Goal: Task Accomplishment & Management: Use online tool/utility

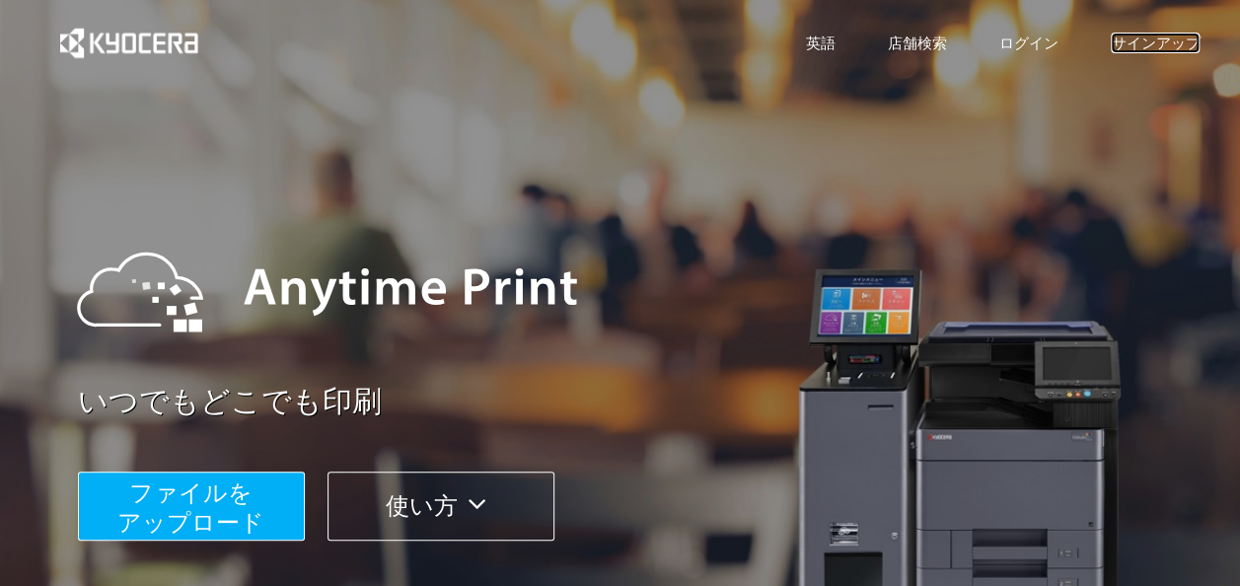
click at [1148, 45] on link "サインアップ" at bounding box center [1155, 43] width 89 height 21
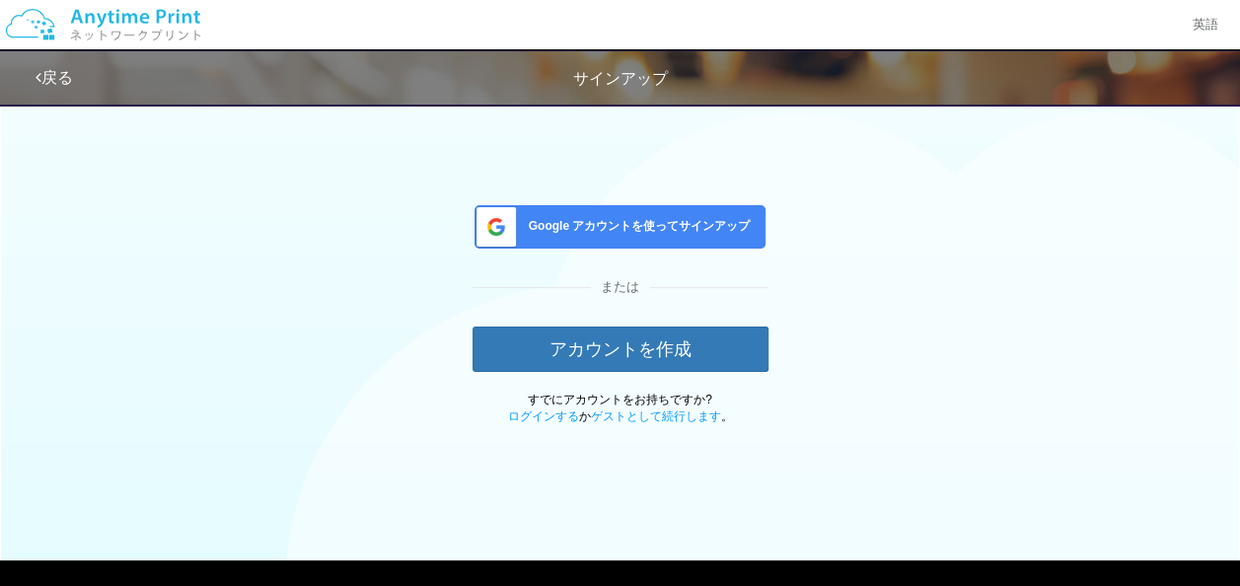
click at [553, 229] on span "Google アカウントを使ってサインアップ" at bounding box center [636, 226] width 230 height 17
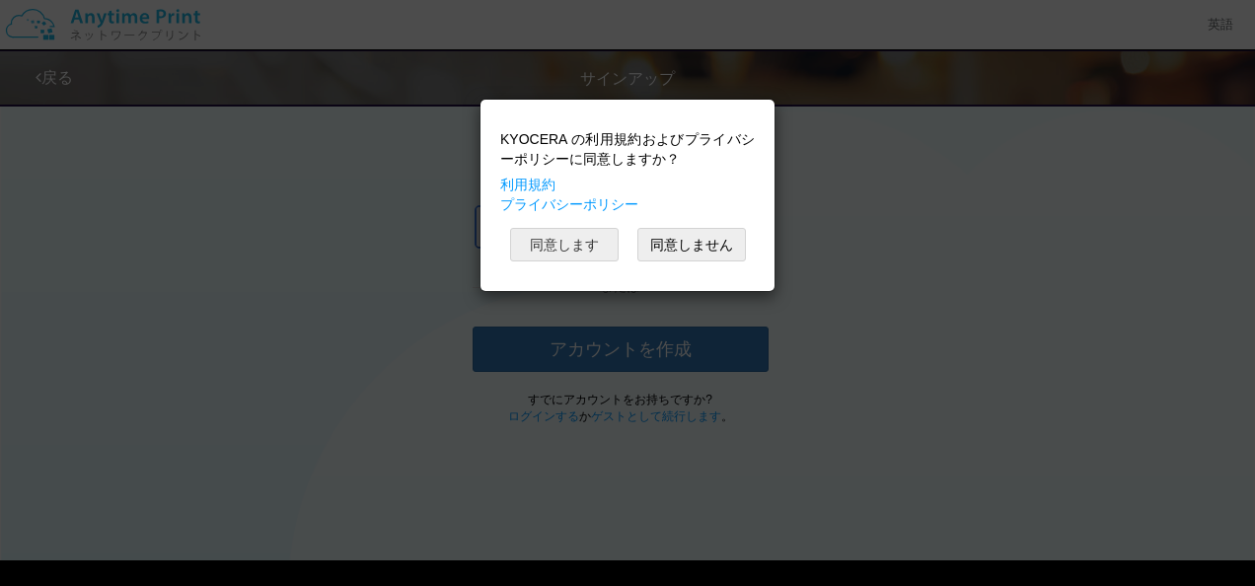
click at [563, 244] on button "同意します" at bounding box center [564, 245] width 109 height 34
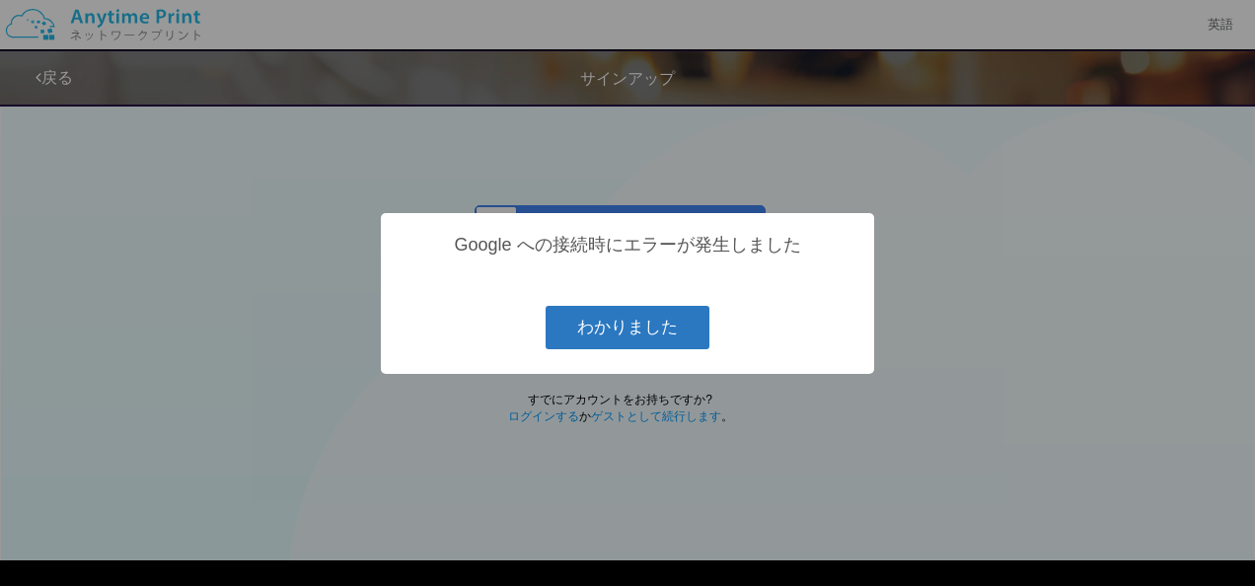
click at [657, 338] on button "わかりました" at bounding box center [628, 327] width 164 height 43
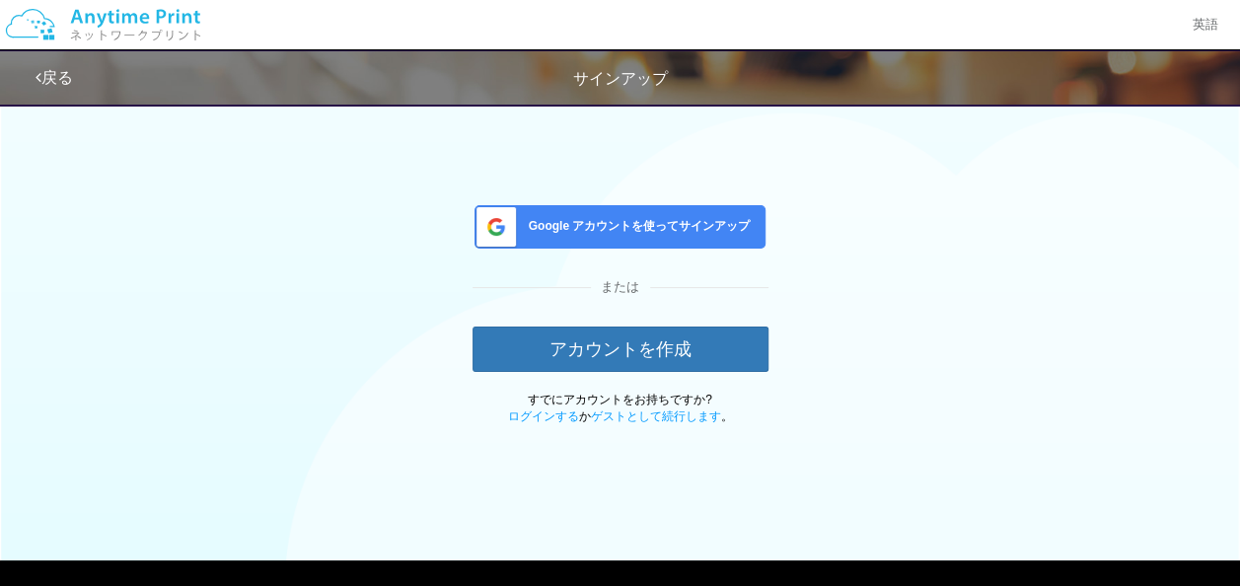
click at [628, 229] on span "Google アカウントを使ってサインアップ" at bounding box center [636, 226] width 230 height 17
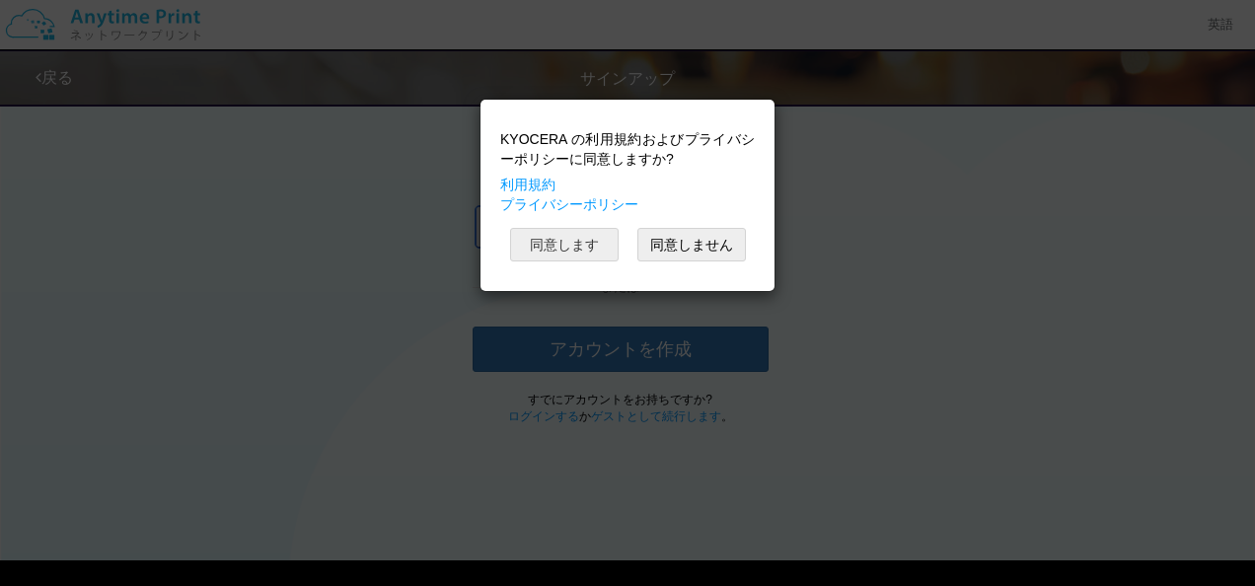
click at [575, 249] on button "同意します" at bounding box center [564, 245] width 109 height 34
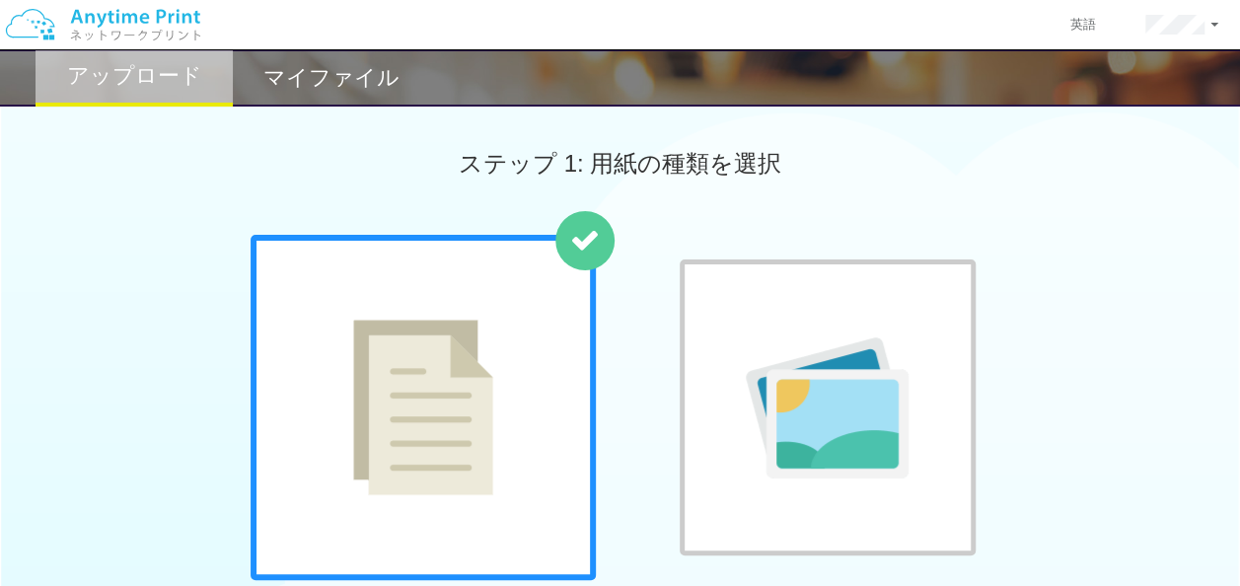
click at [462, 392] on img at bounding box center [423, 408] width 140 height 176
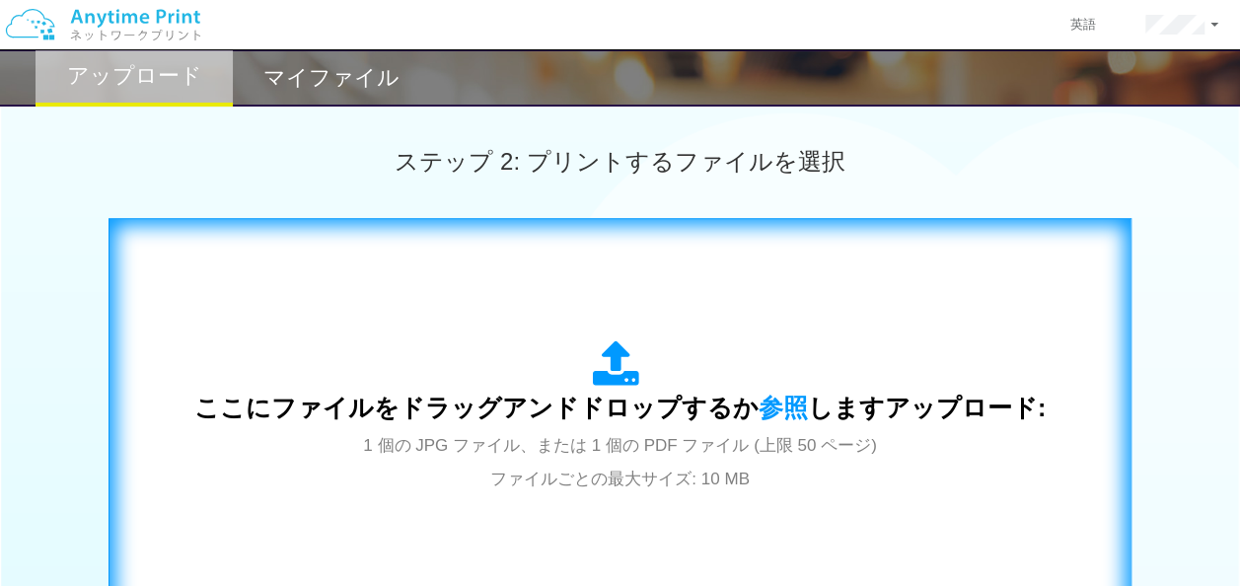
scroll to position [657, 0]
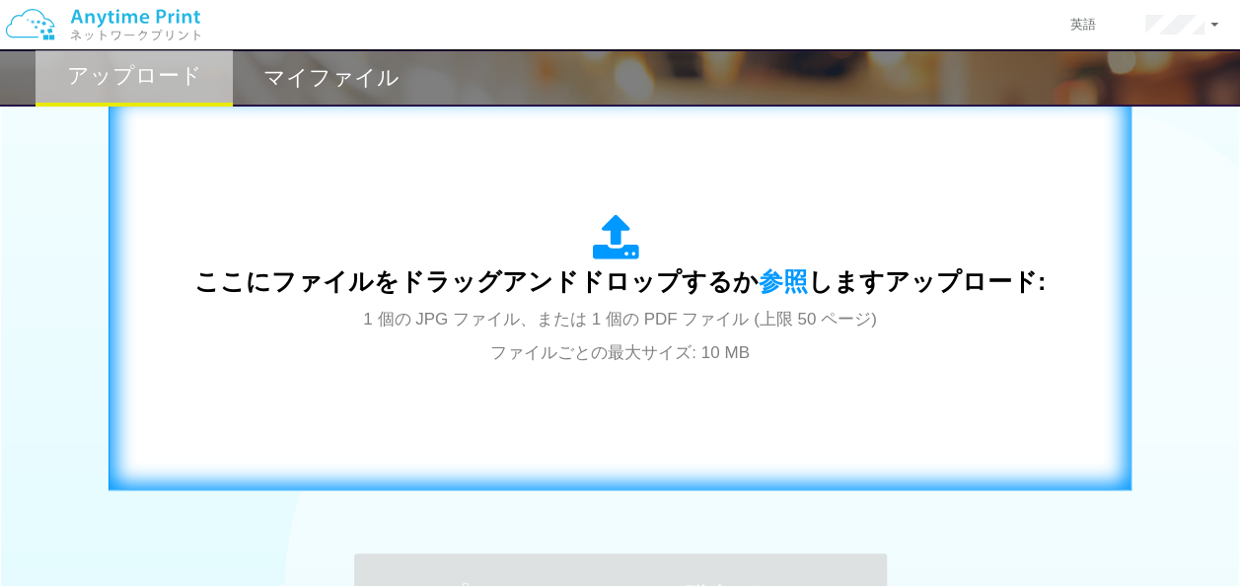
click at [607, 285] on span "ここにファイルをドラッグアンドドロップするか 参照 しますアップロード:" at bounding box center [619, 281] width 851 height 28
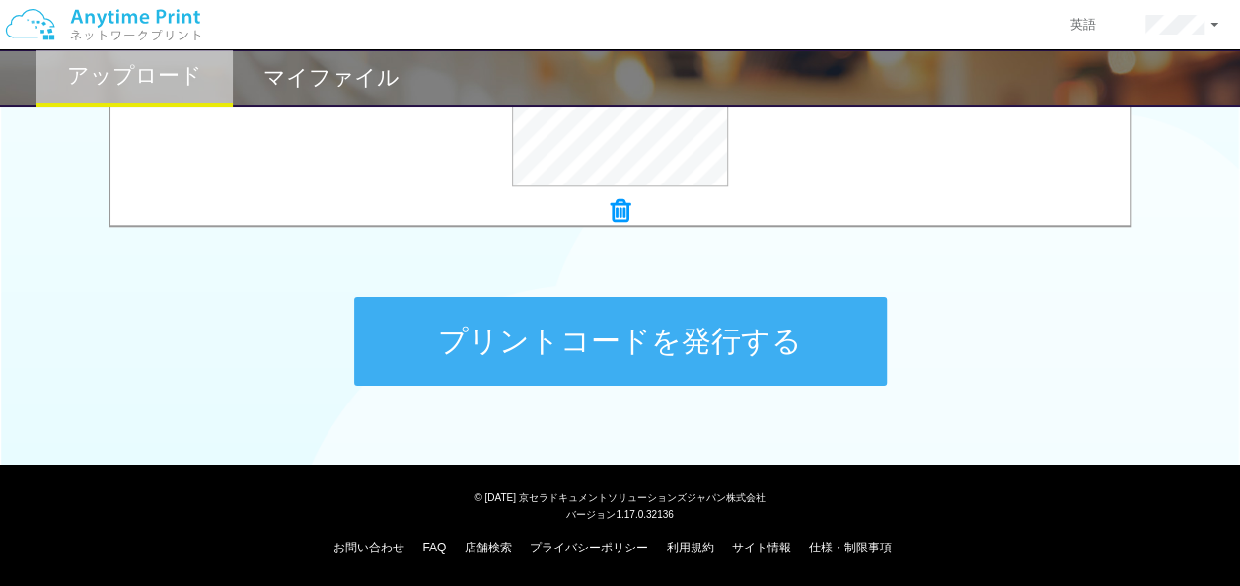
scroll to position [519, 0]
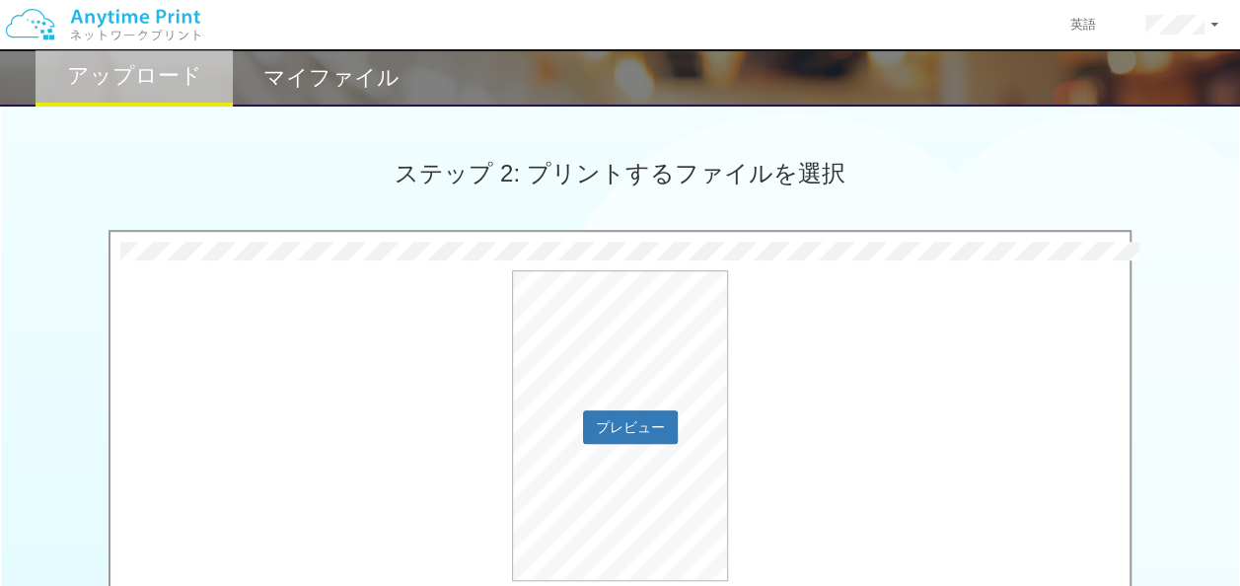
drag, startPoint x: 928, startPoint y: 426, endPoint x: 829, endPoint y: 408, distance: 101.2
click at [829, 408] on div "プレビュー" at bounding box center [620, 425] width 1019 height 311
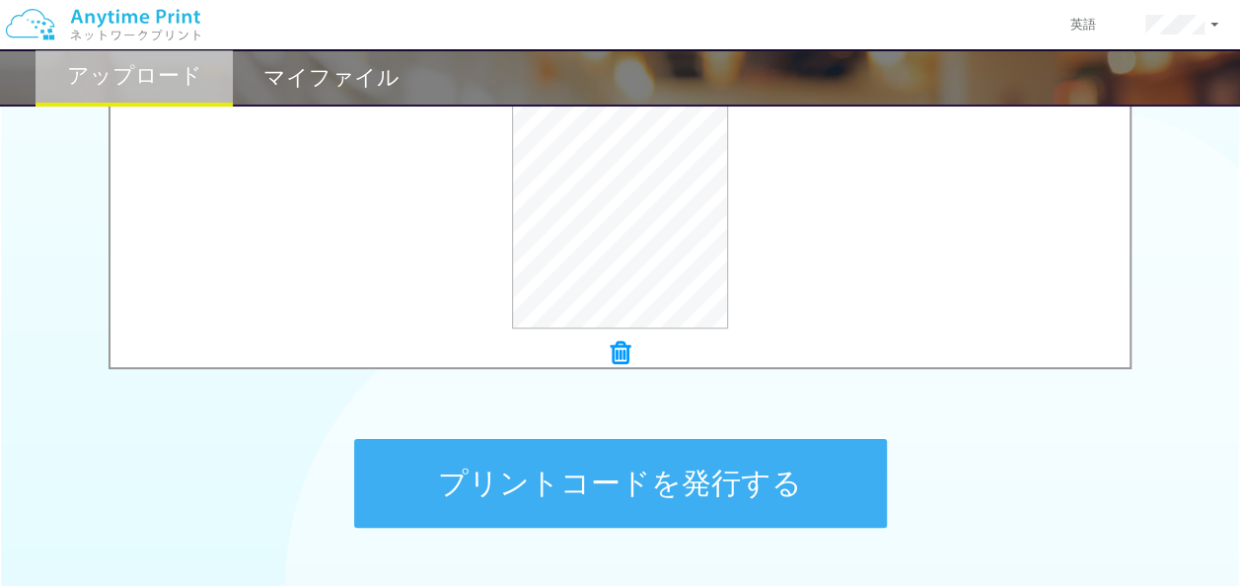
scroll to position [914, 0]
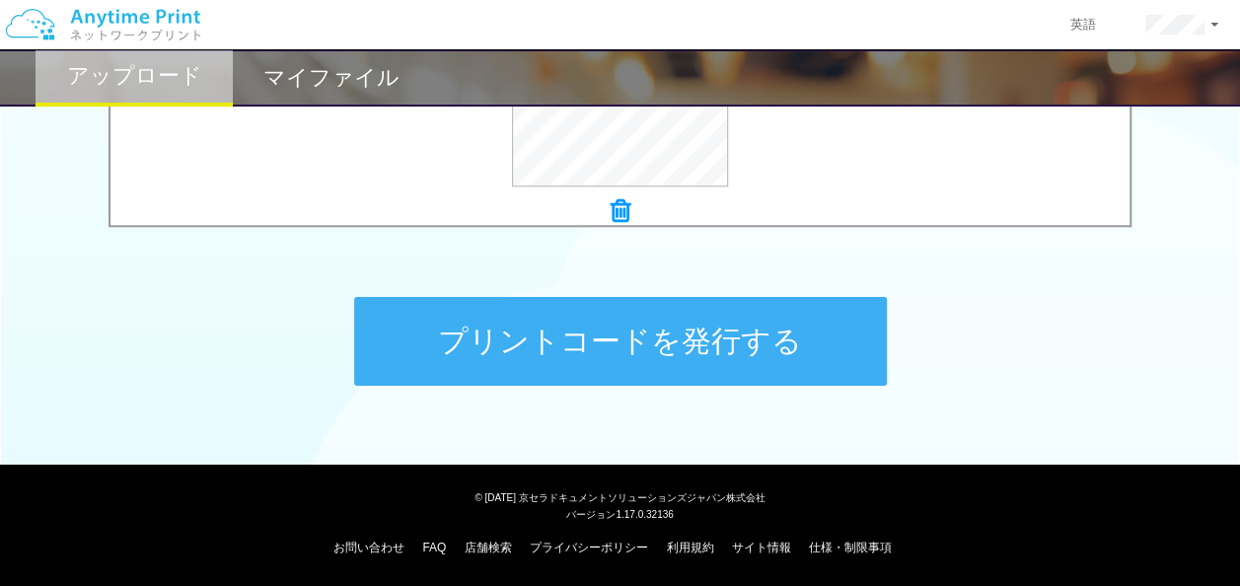
click at [641, 369] on button "プリントコードを発行する" at bounding box center [620, 341] width 533 height 89
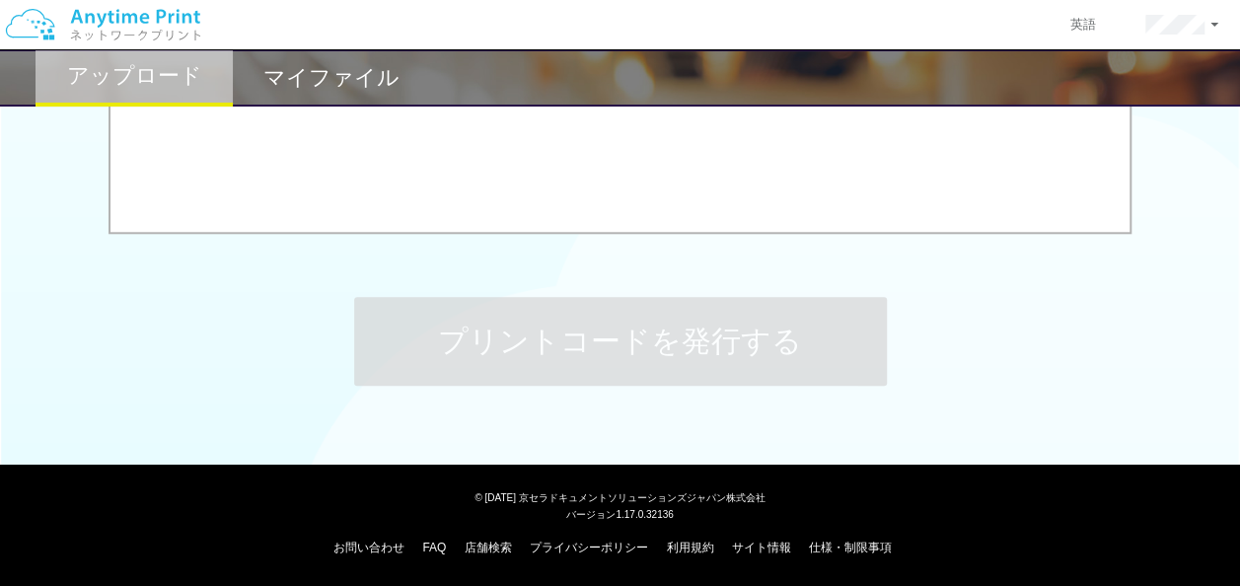
scroll to position [0, 0]
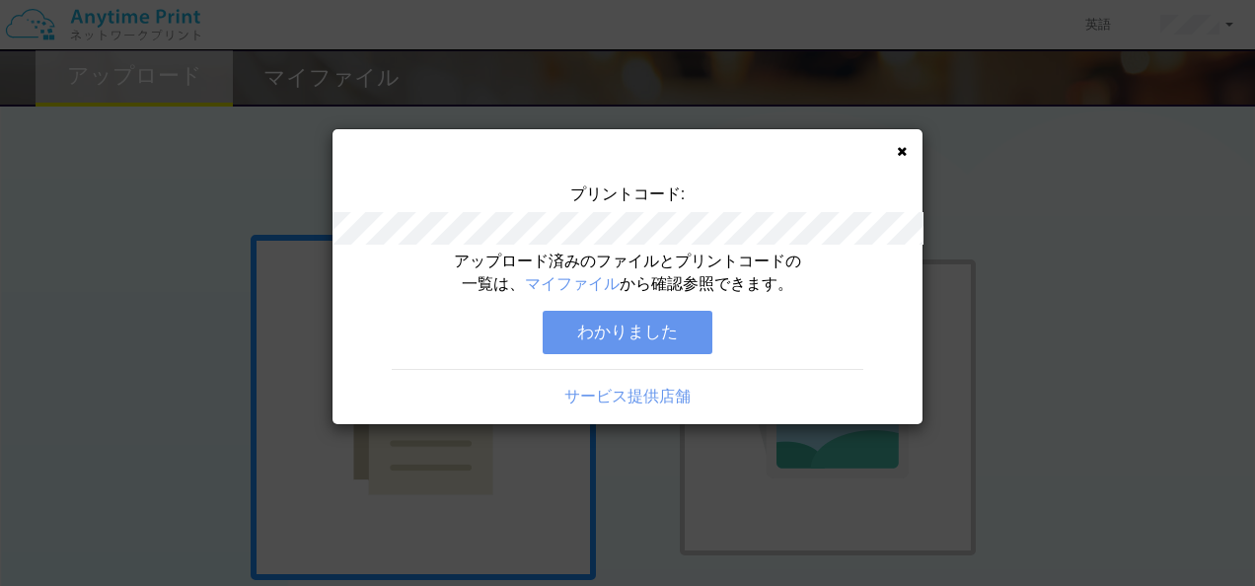
click at [624, 337] on button "わかりました" at bounding box center [628, 332] width 170 height 43
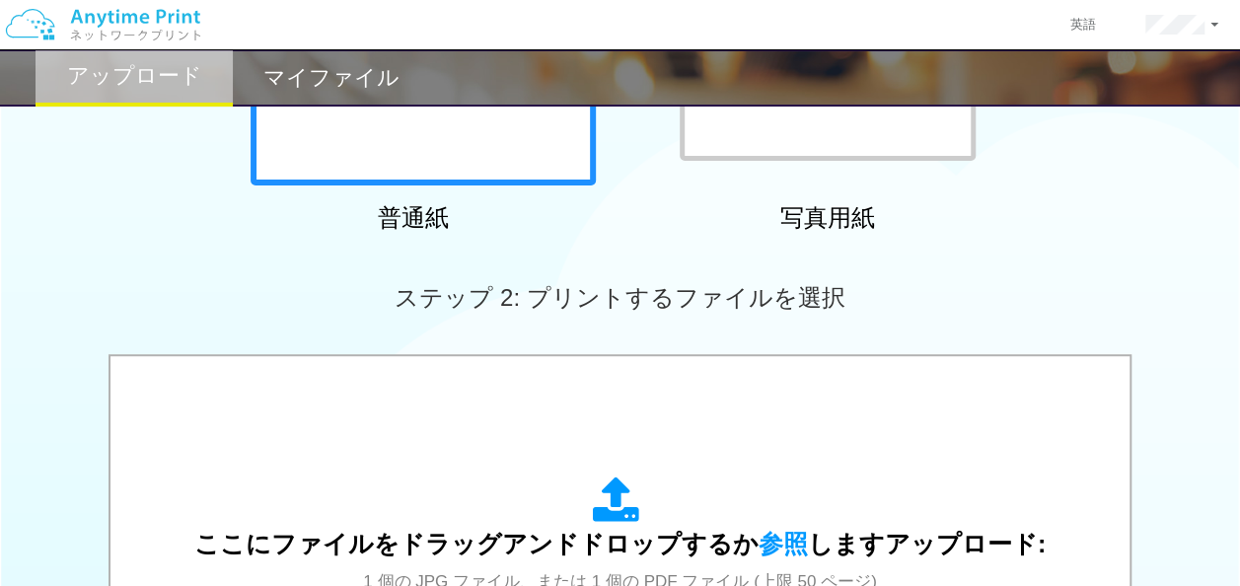
scroll to position [657, 0]
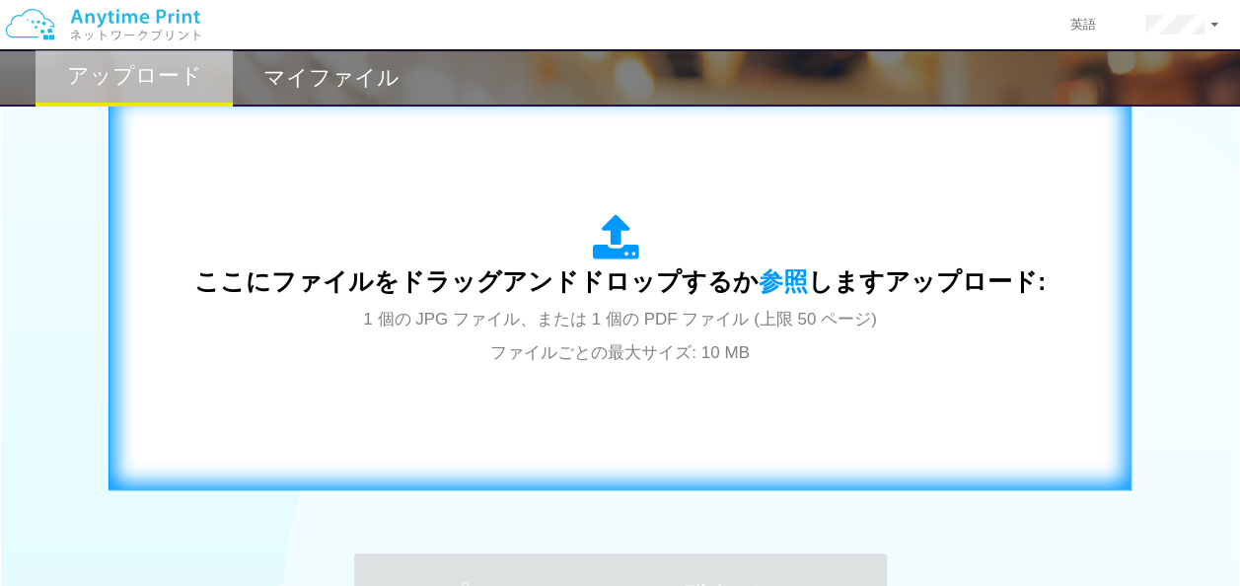
click at [717, 330] on span "1 個の JPG ファイル、または 1 個の PDF ファイル (上限 50 ページ) ファイルごとの最大サイズ: 10 MB" at bounding box center [619, 336] width 513 height 52
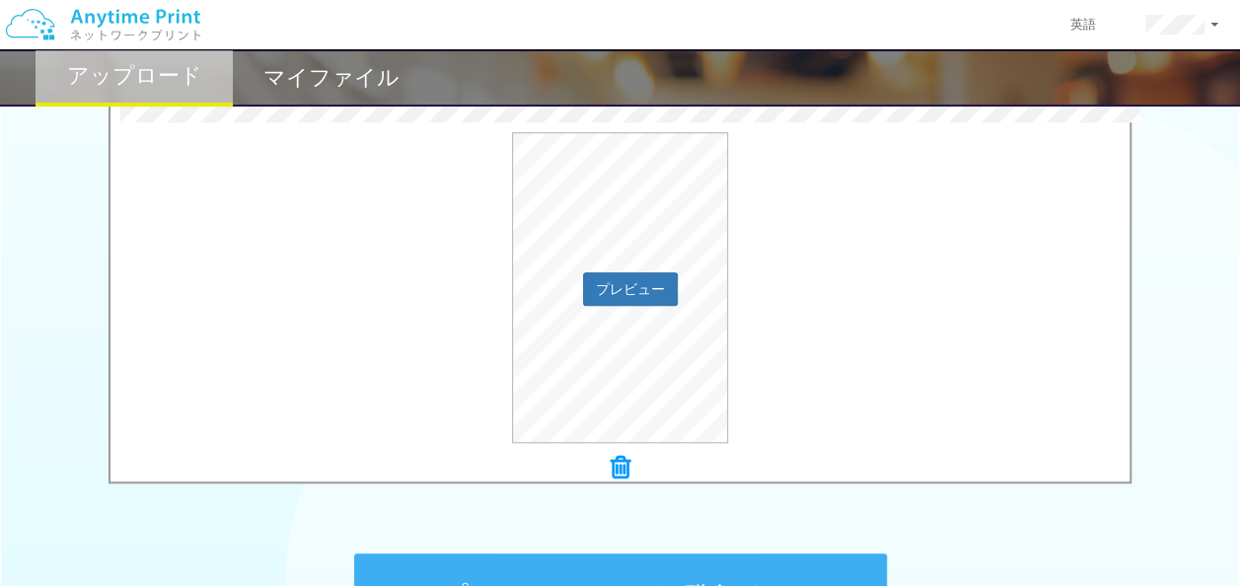
scroll to position [914, 0]
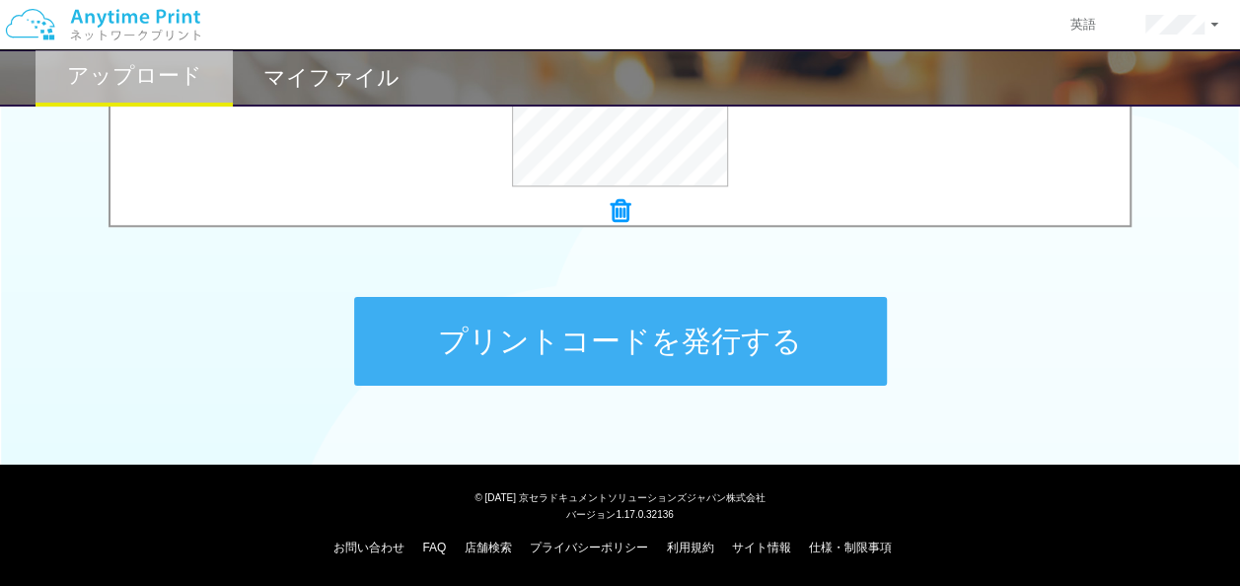
click at [624, 363] on button "プリントコードを発行する" at bounding box center [620, 341] width 533 height 89
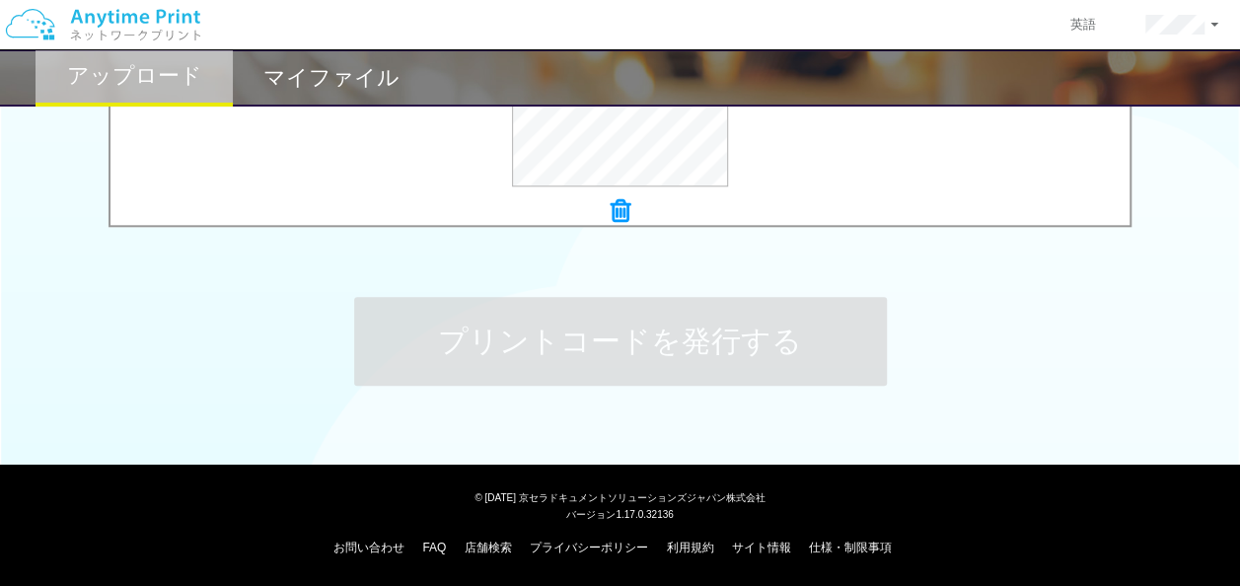
scroll to position [0, 0]
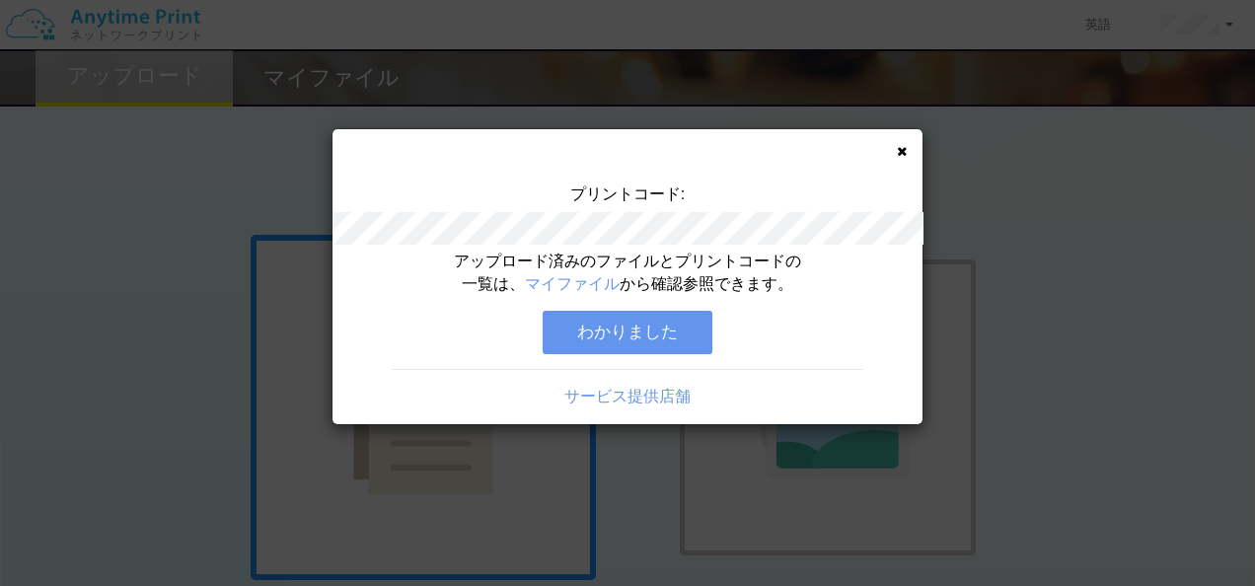
click at [583, 330] on button "わかりました" at bounding box center [628, 332] width 170 height 43
